Goal: Check status: Check status

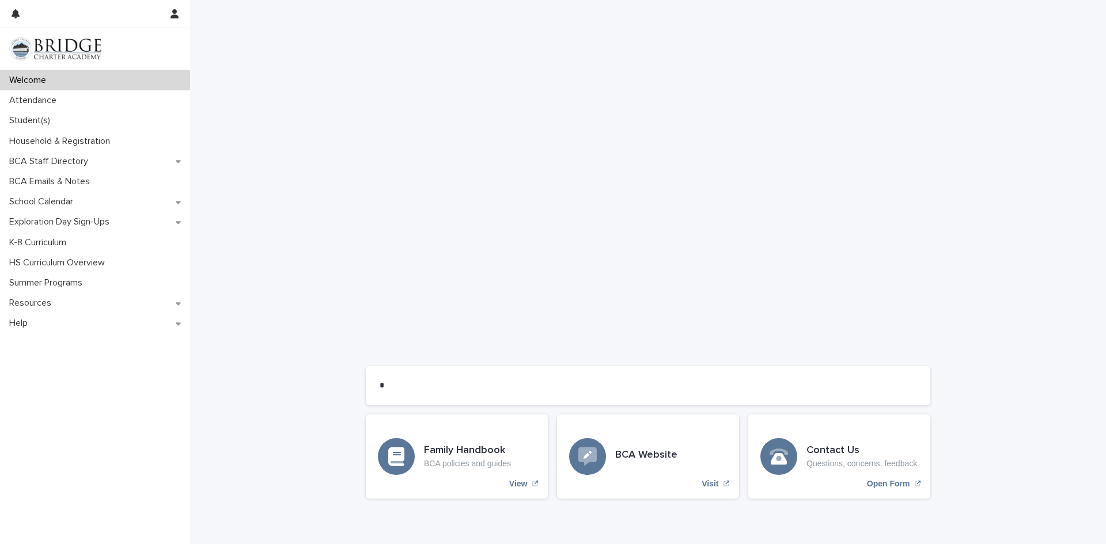
scroll to position [782, 0]
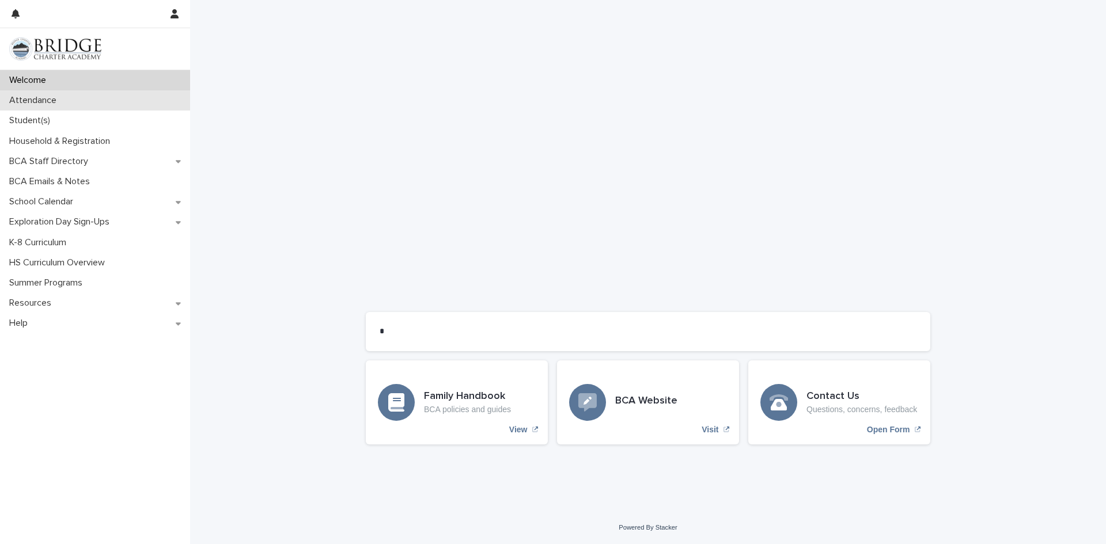
click at [69, 102] on div "Attendance" at bounding box center [95, 100] width 190 height 20
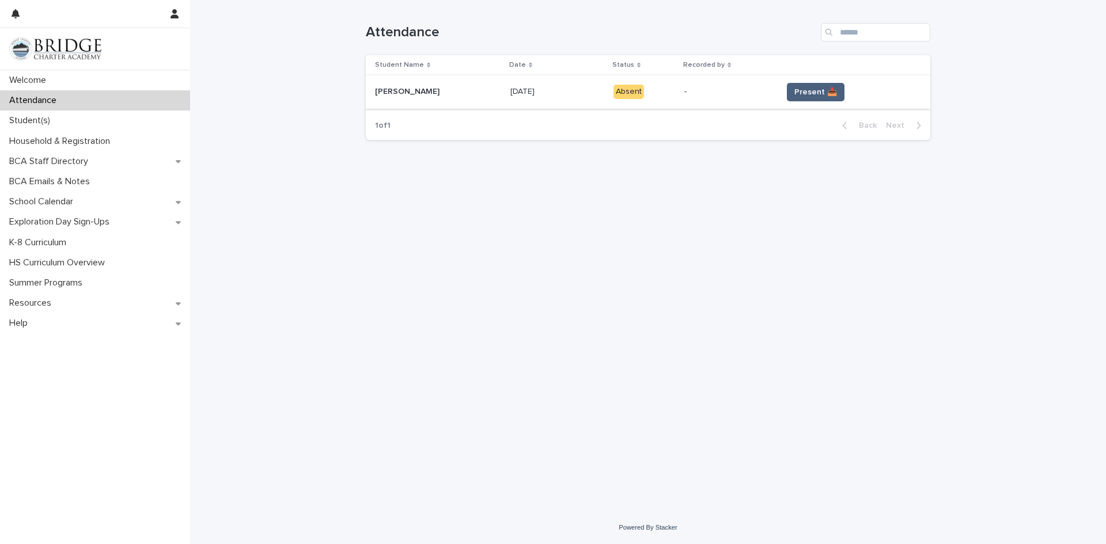
click at [810, 93] on span "Present 📥" at bounding box center [815, 92] width 43 height 12
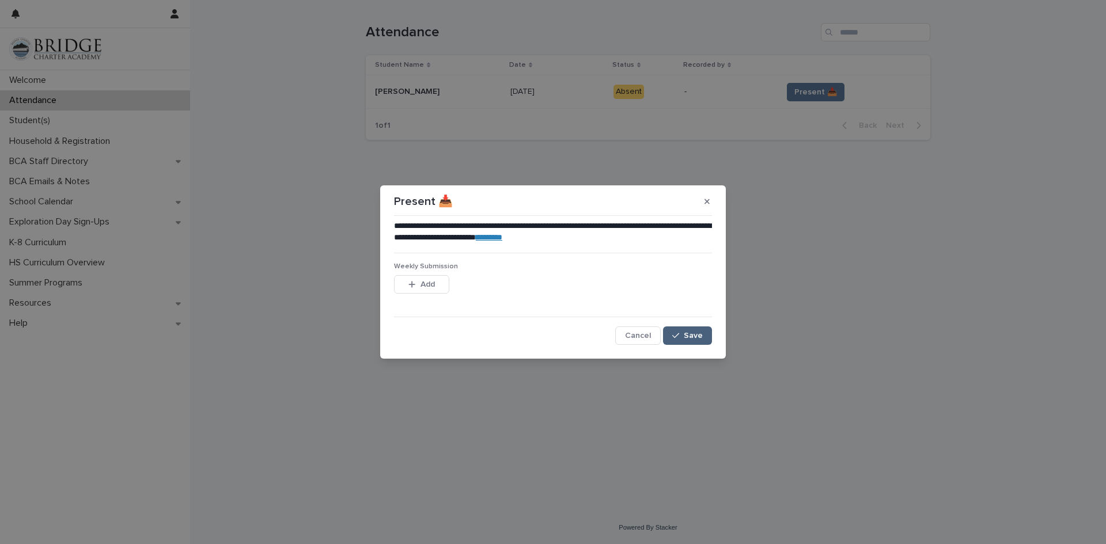
click at [702, 334] on span "Save" at bounding box center [693, 336] width 19 height 8
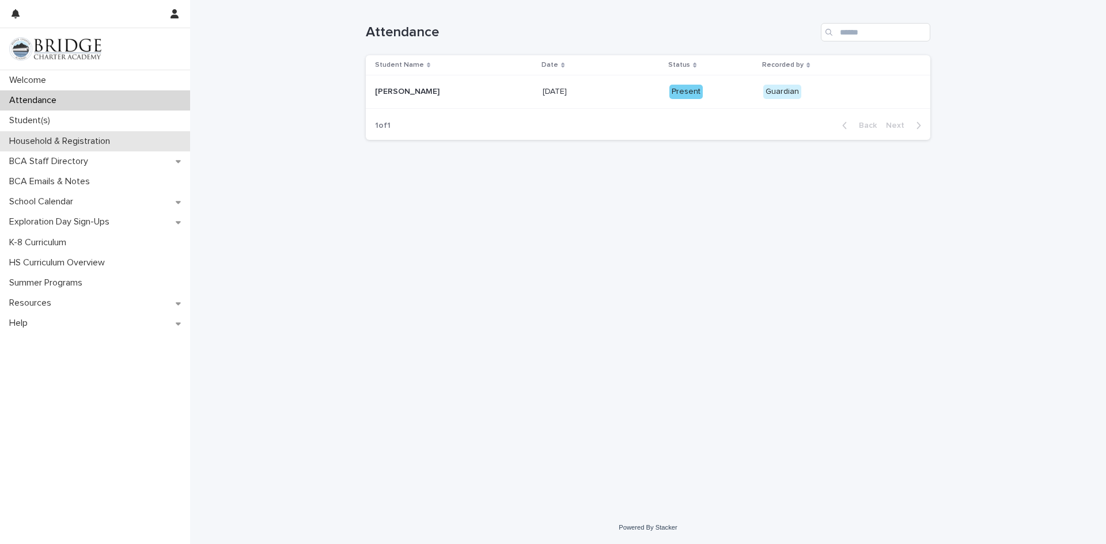
click at [70, 141] on p "Household & Registration" at bounding box center [62, 141] width 115 height 11
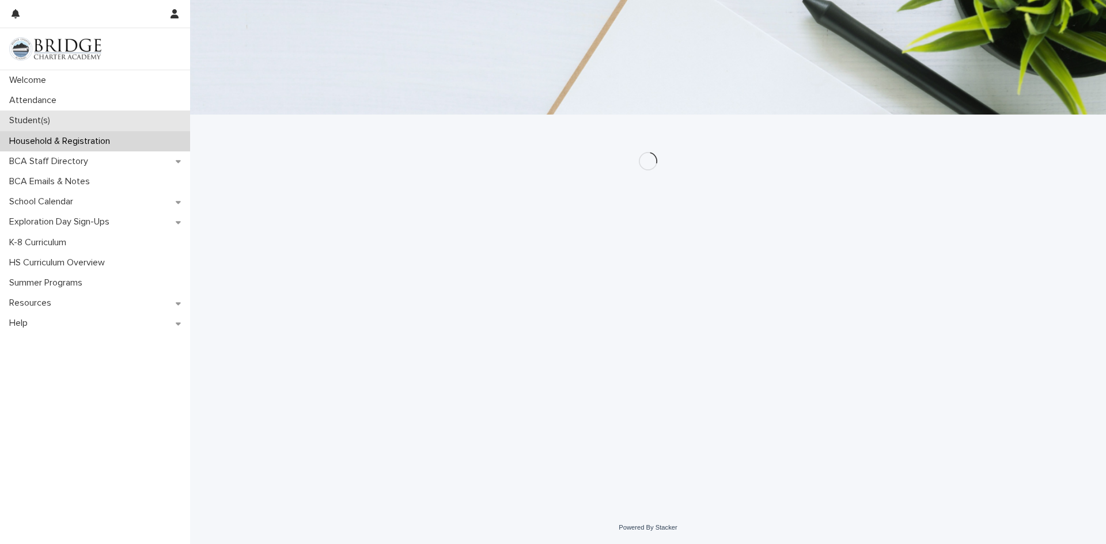
click at [62, 112] on div "Student(s)" at bounding box center [95, 121] width 190 height 20
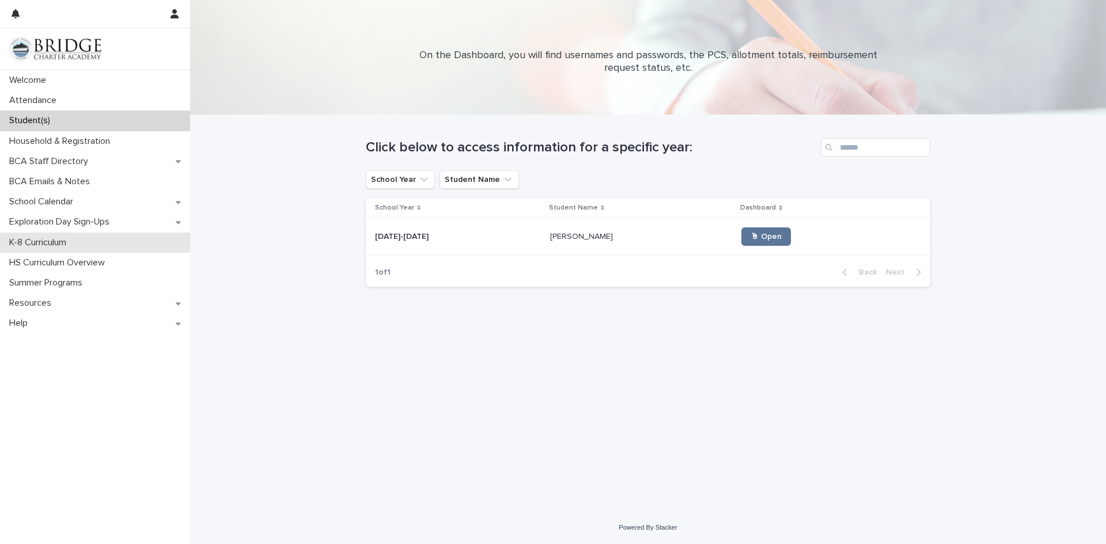
click at [82, 241] on div "K-8 Curriculum" at bounding box center [95, 243] width 190 height 20
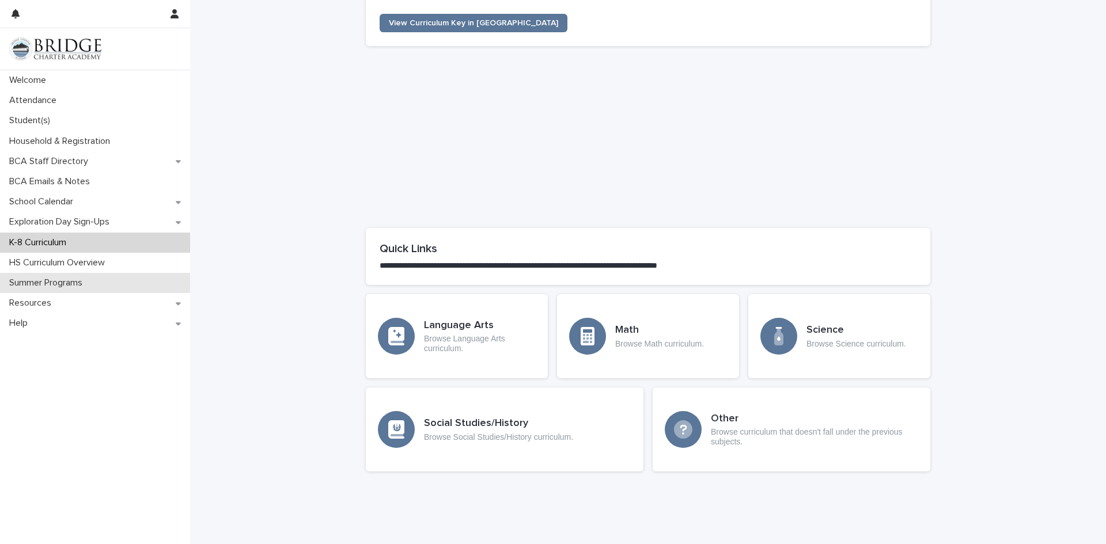
scroll to position [429, 0]
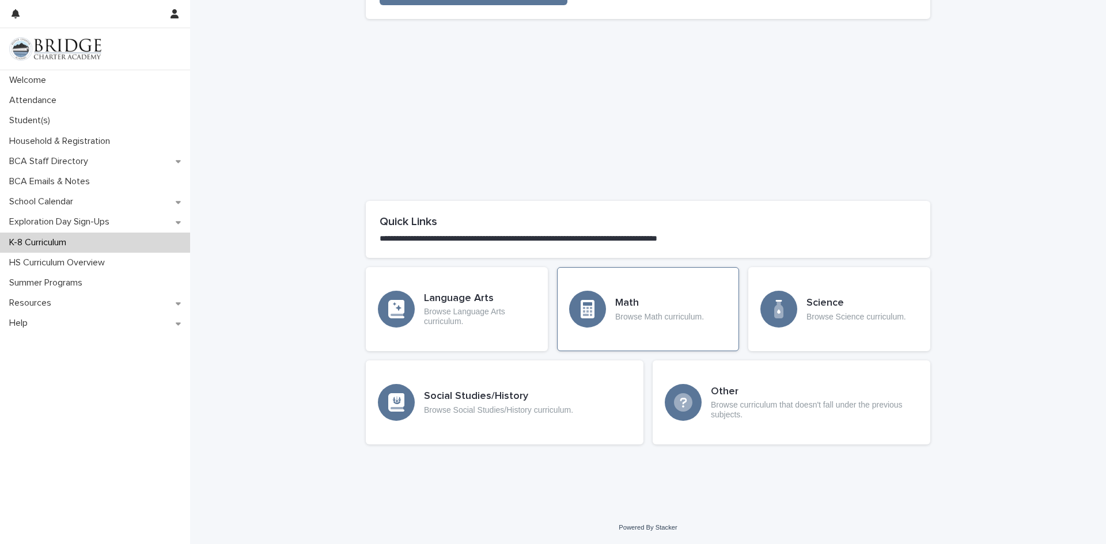
click at [638, 304] on h3 "Math" at bounding box center [659, 303] width 89 height 13
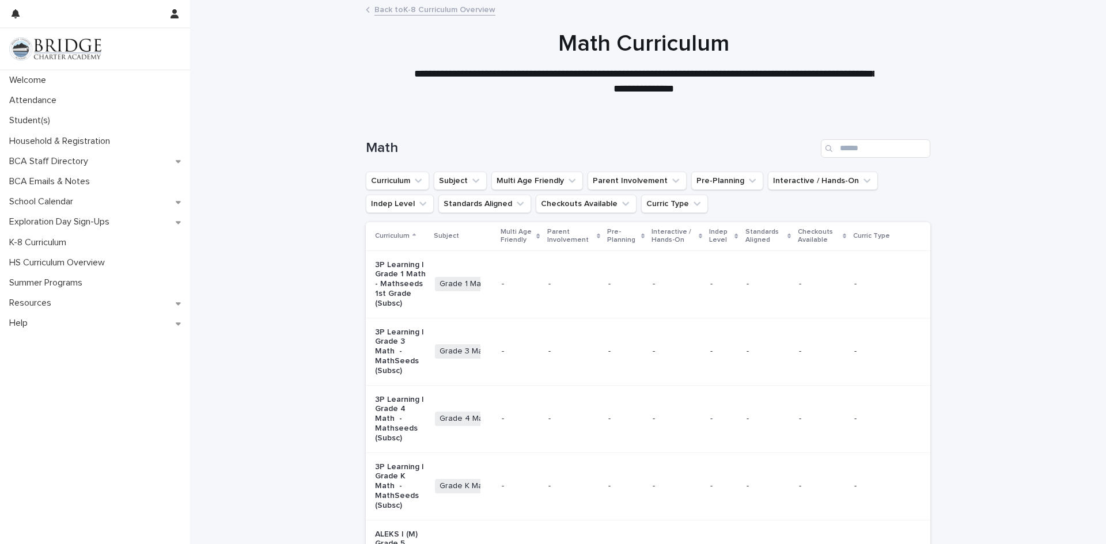
click at [461, 290] on span "Grade 1 Math" at bounding box center [464, 284] width 58 height 14
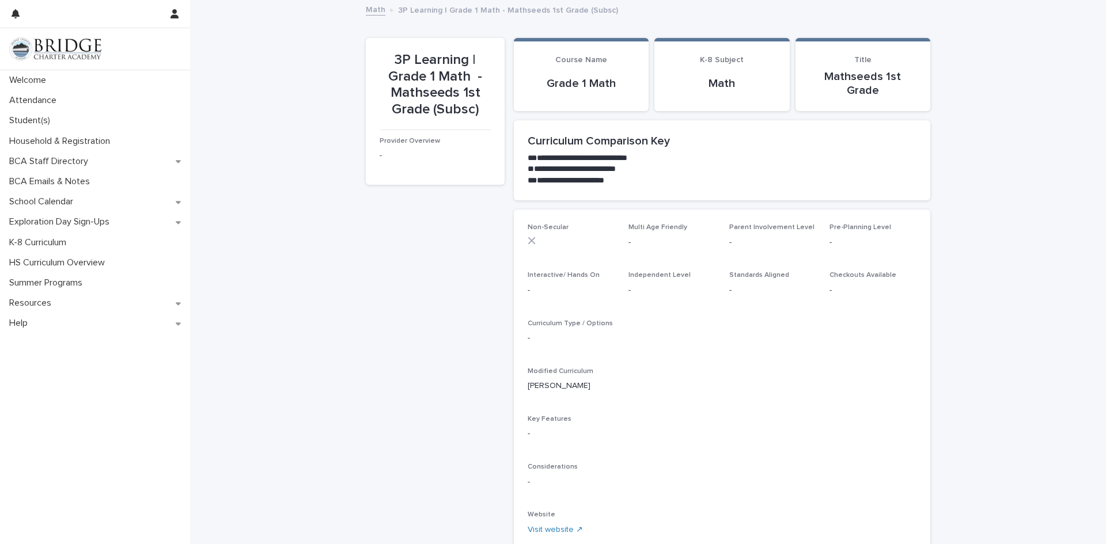
scroll to position [114, 0]
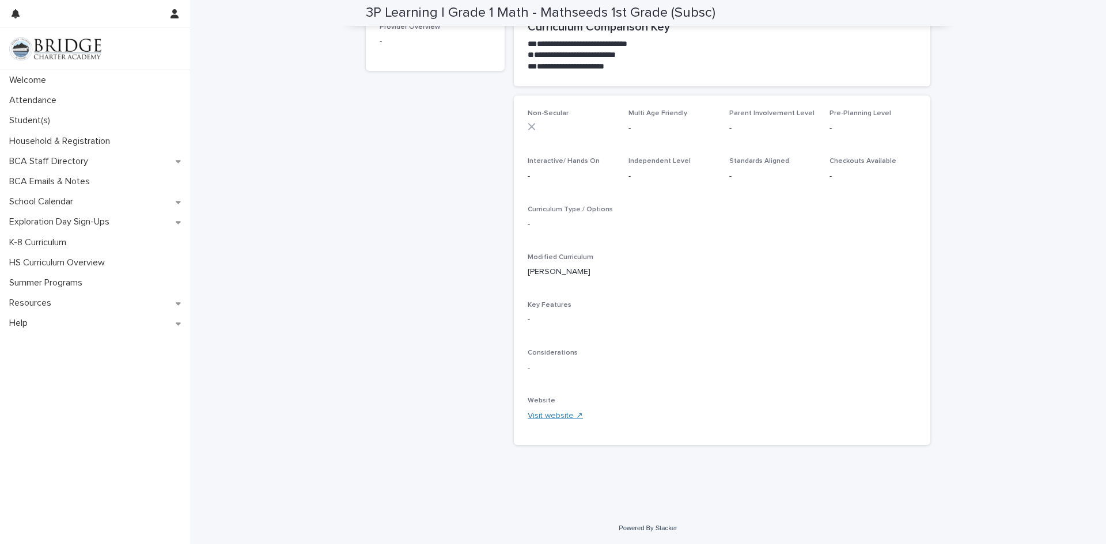
click at [545, 418] on link "Visit website ↗" at bounding box center [555, 416] width 55 height 8
click at [78, 311] on div "Resources" at bounding box center [95, 303] width 190 height 20
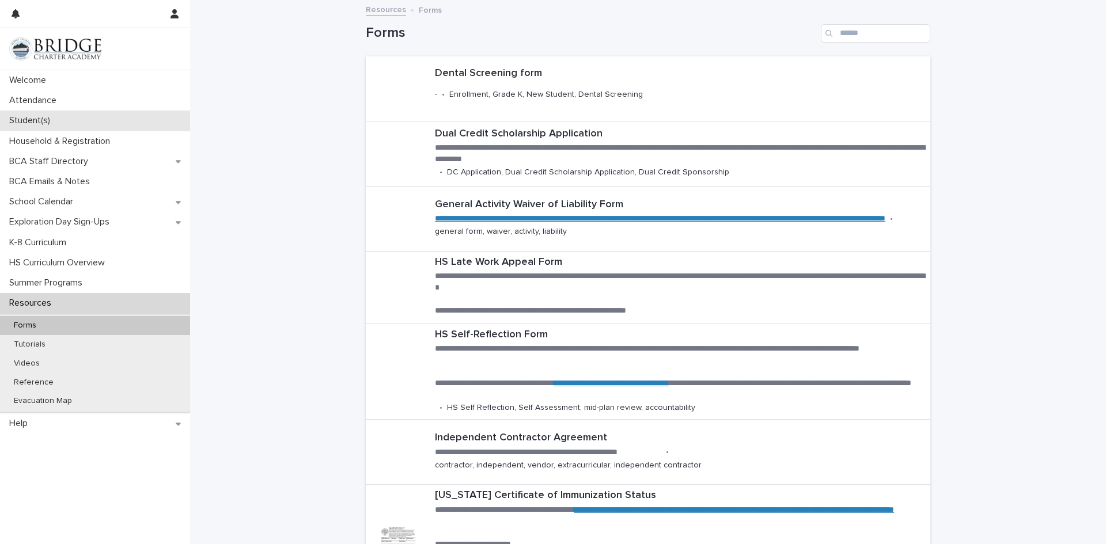
click at [78, 124] on div "Student(s)" at bounding box center [95, 121] width 190 height 20
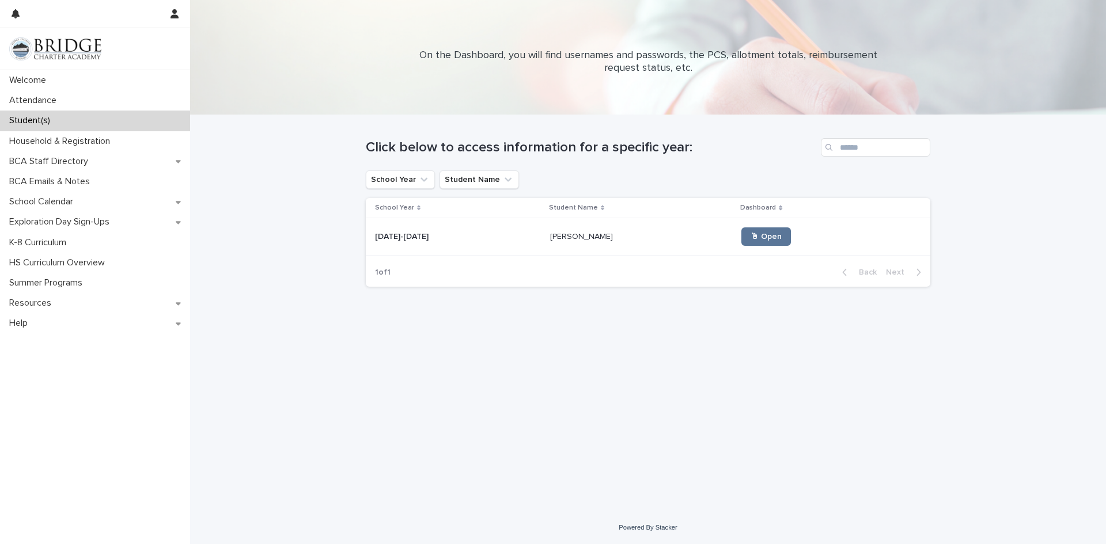
click at [754, 240] on span "🖱 Open" at bounding box center [766, 237] width 31 height 8
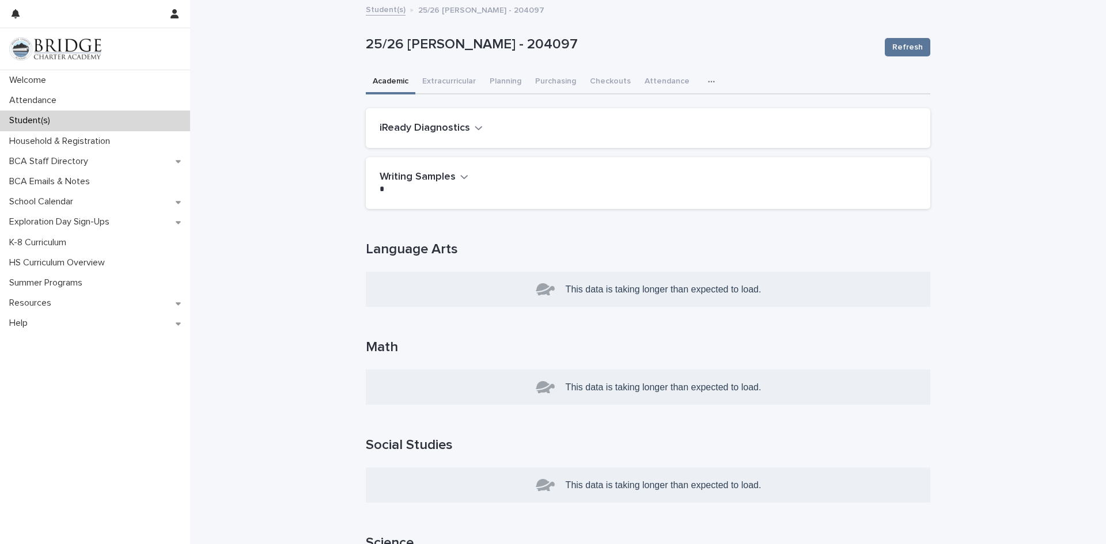
click at [475, 127] on icon "button" at bounding box center [479, 128] width 8 height 10
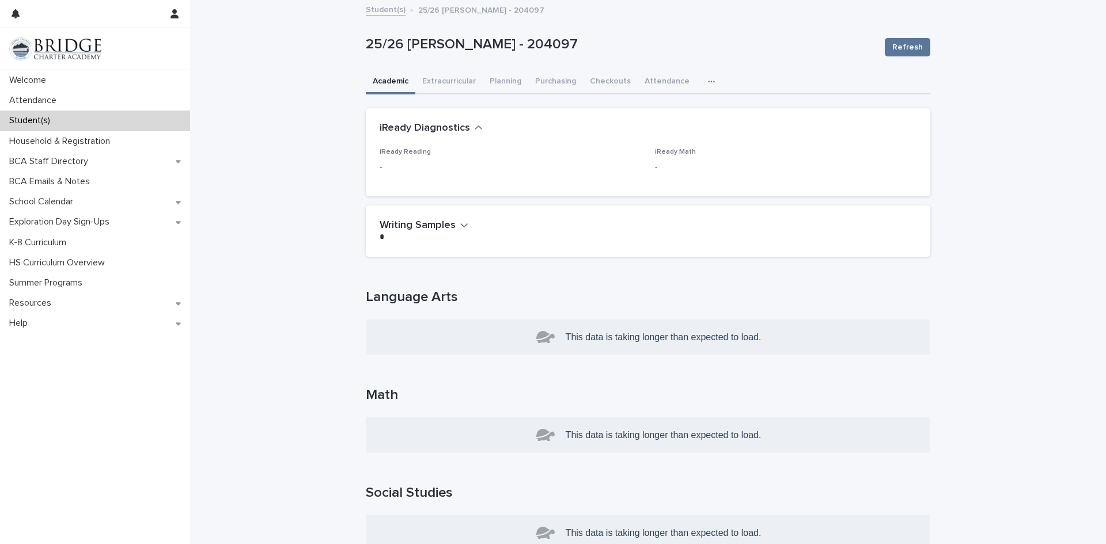
click at [460, 221] on icon "button" at bounding box center [464, 225] width 8 height 10
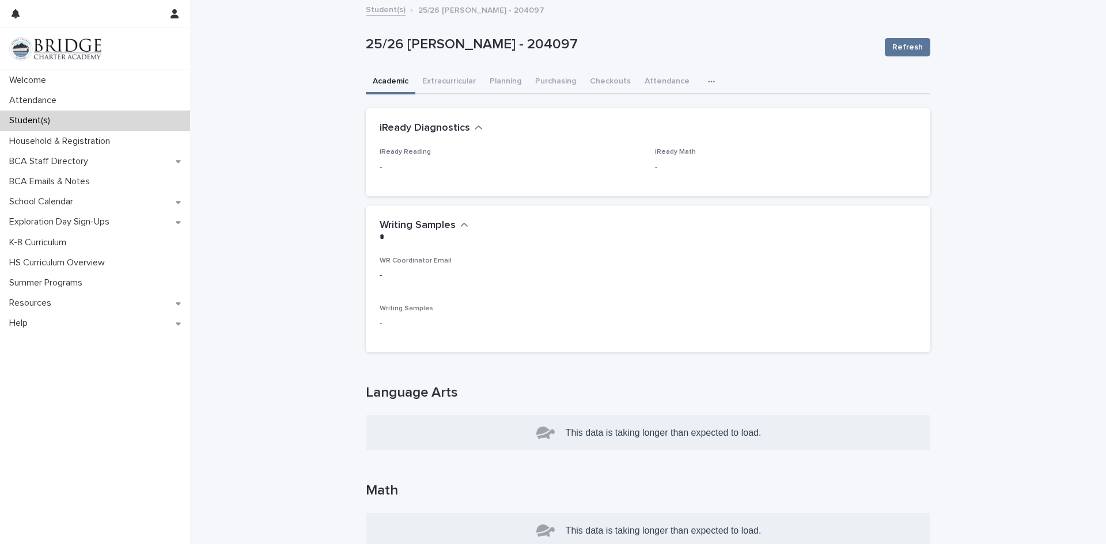
click at [411, 300] on div "WR Coordinator Email - Writing Samples -" at bounding box center [648, 298] width 537 height 82
click at [241, 202] on div "**********" at bounding box center [648, 504] width 916 height 1006
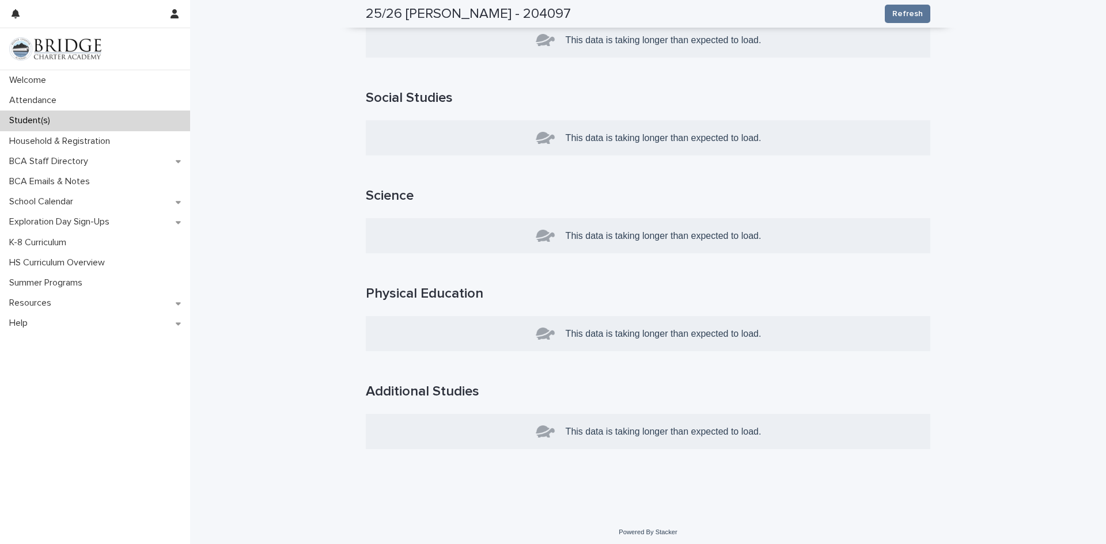
scroll to position [492, 0]
click at [533, 126] on div "This data is taking longer than expected to load." at bounding box center [648, 136] width 565 height 35
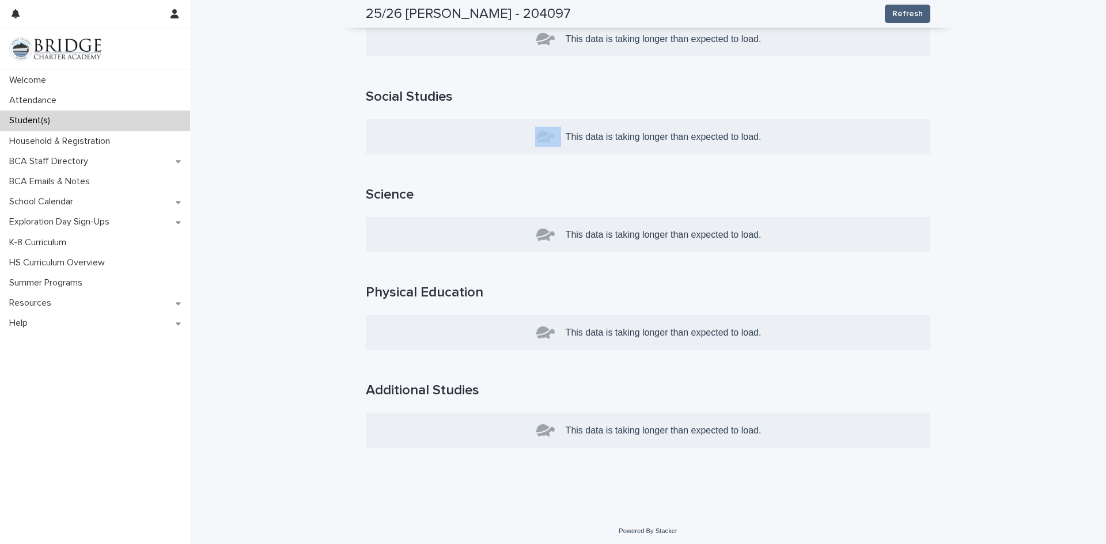
click at [909, 14] on span "Refresh" at bounding box center [907, 14] width 31 height 12
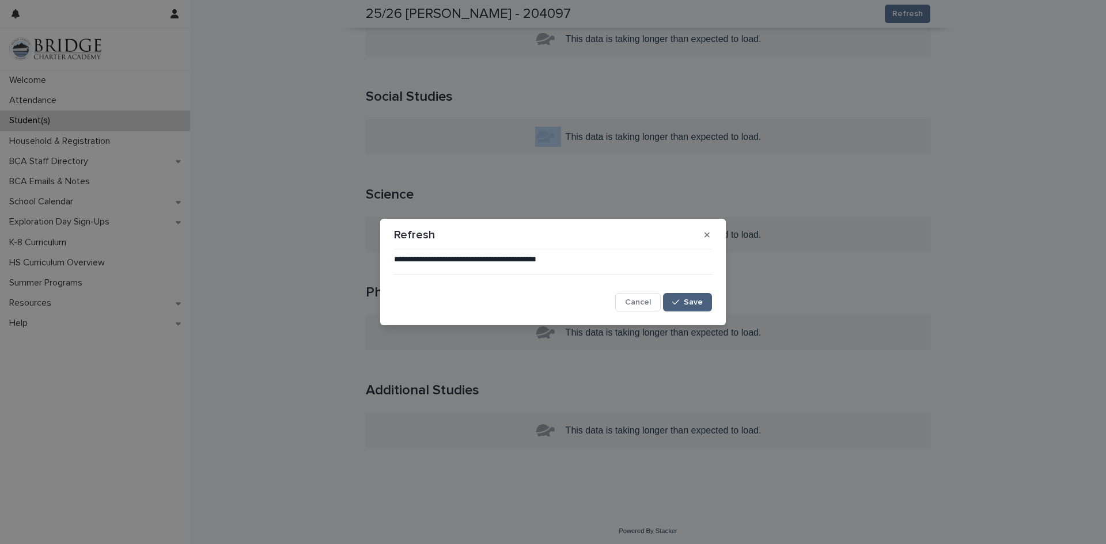
click at [693, 303] on span "Save" at bounding box center [693, 302] width 19 height 8
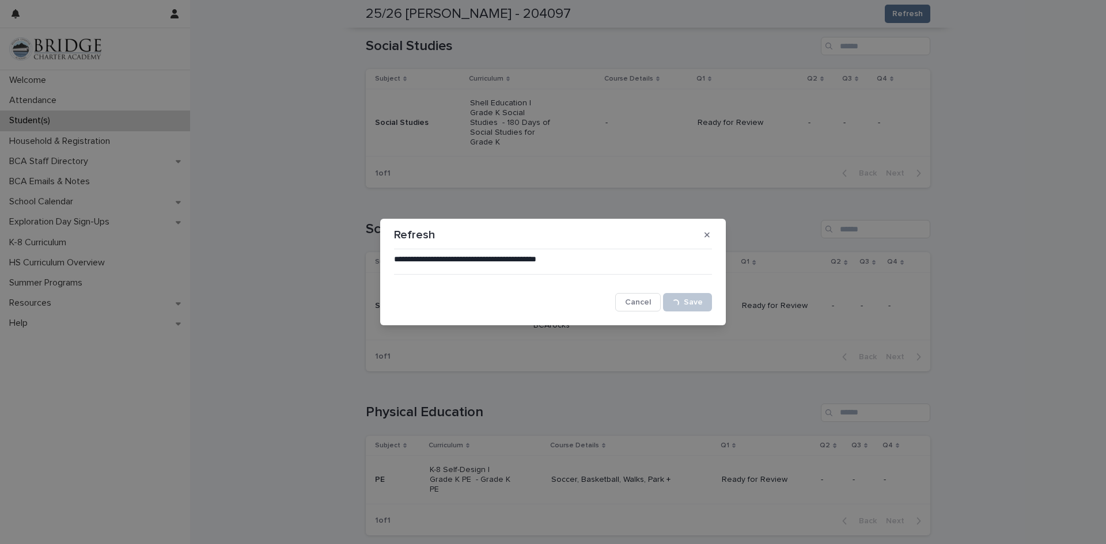
scroll to position [716, 0]
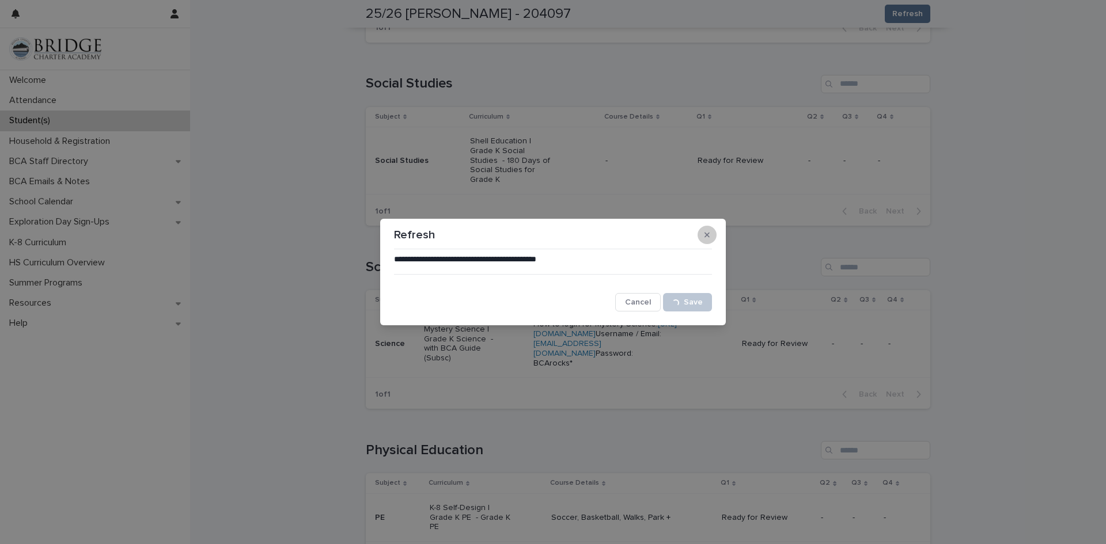
click at [709, 239] on button "button" at bounding box center [707, 235] width 19 height 18
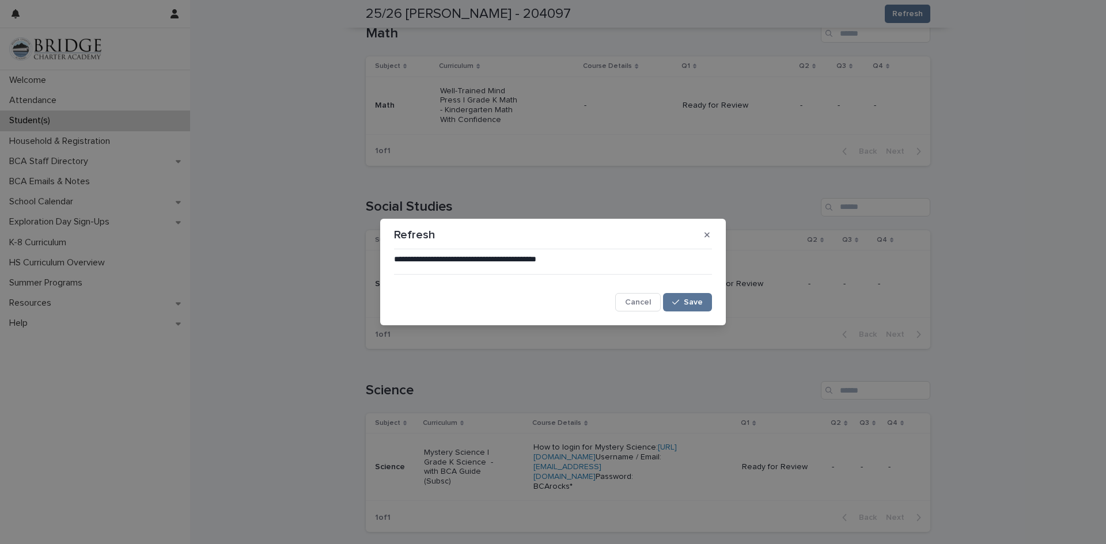
scroll to position [592, 0]
click at [704, 297] on button "Save" at bounding box center [687, 302] width 49 height 18
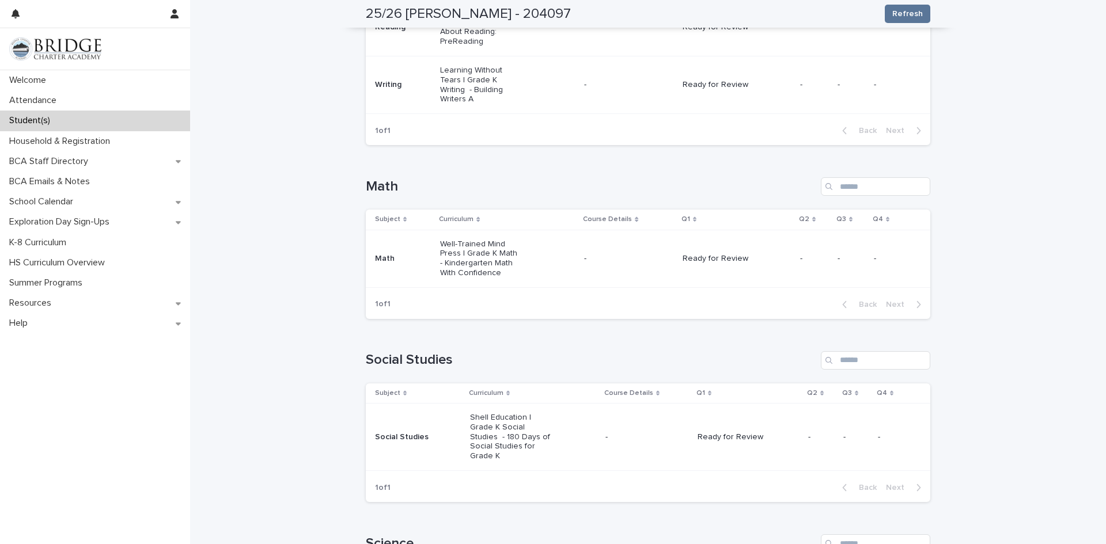
scroll to position [438, 0]
click at [705, 255] on p "Ready for Review" at bounding box center [724, 260] width 82 height 10
